Goal: Book appointment/travel/reservation

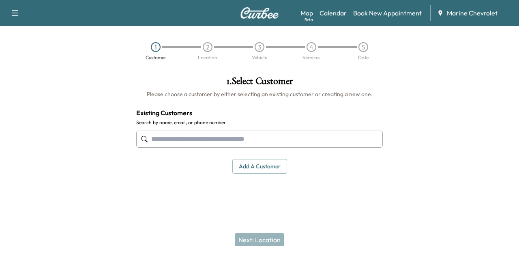
click at [342, 14] on link "Calendar" at bounding box center [333, 13] width 27 height 10
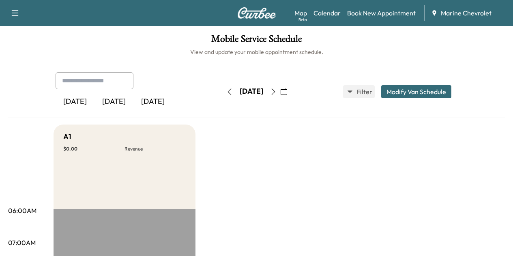
click at [277, 89] on icon "button" at bounding box center [273, 91] width 6 height 6
click at [277, 90] on icon "button" at bounding box center [273, 91] width 6 height 6
click at [280, 90] on button "button" at bounding box center [274, 91] width 14 height 13
click at [277, 90] on icon "button" at bounding box center [273, 91] width 6 height 6
